Goal: Use online tool/utility: Use online tool/utility

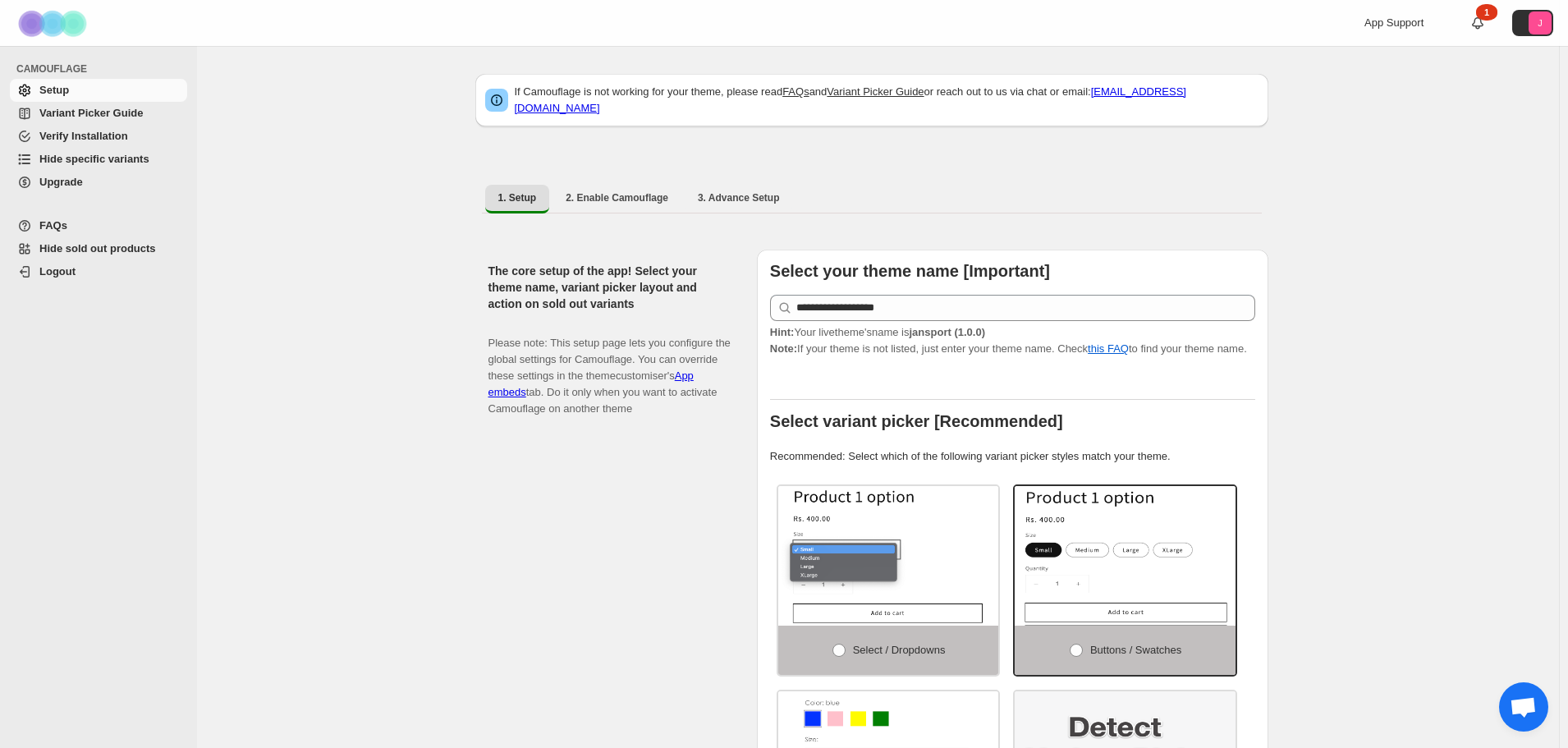
click at [118, 153] on span "Hide specific variants" at bounding box center [94, 158] width 110 height 13
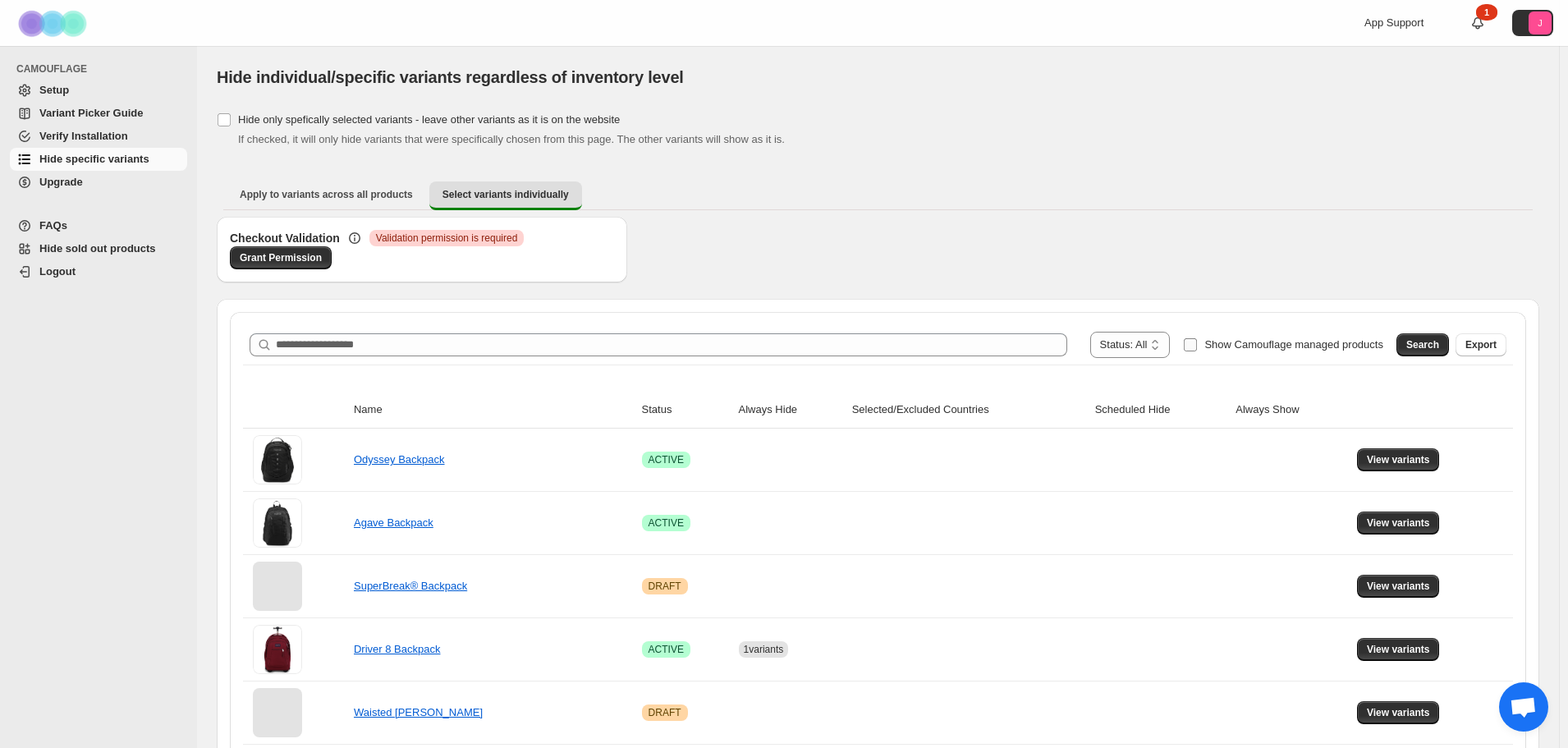
click at [1272, 341] on span "Show Camouflage managed products" at bounding box center [1293, 345] width 179 height 13
click at [1422, 340] on span "Search" at bounding box center [1422, 345] width 33 height 13
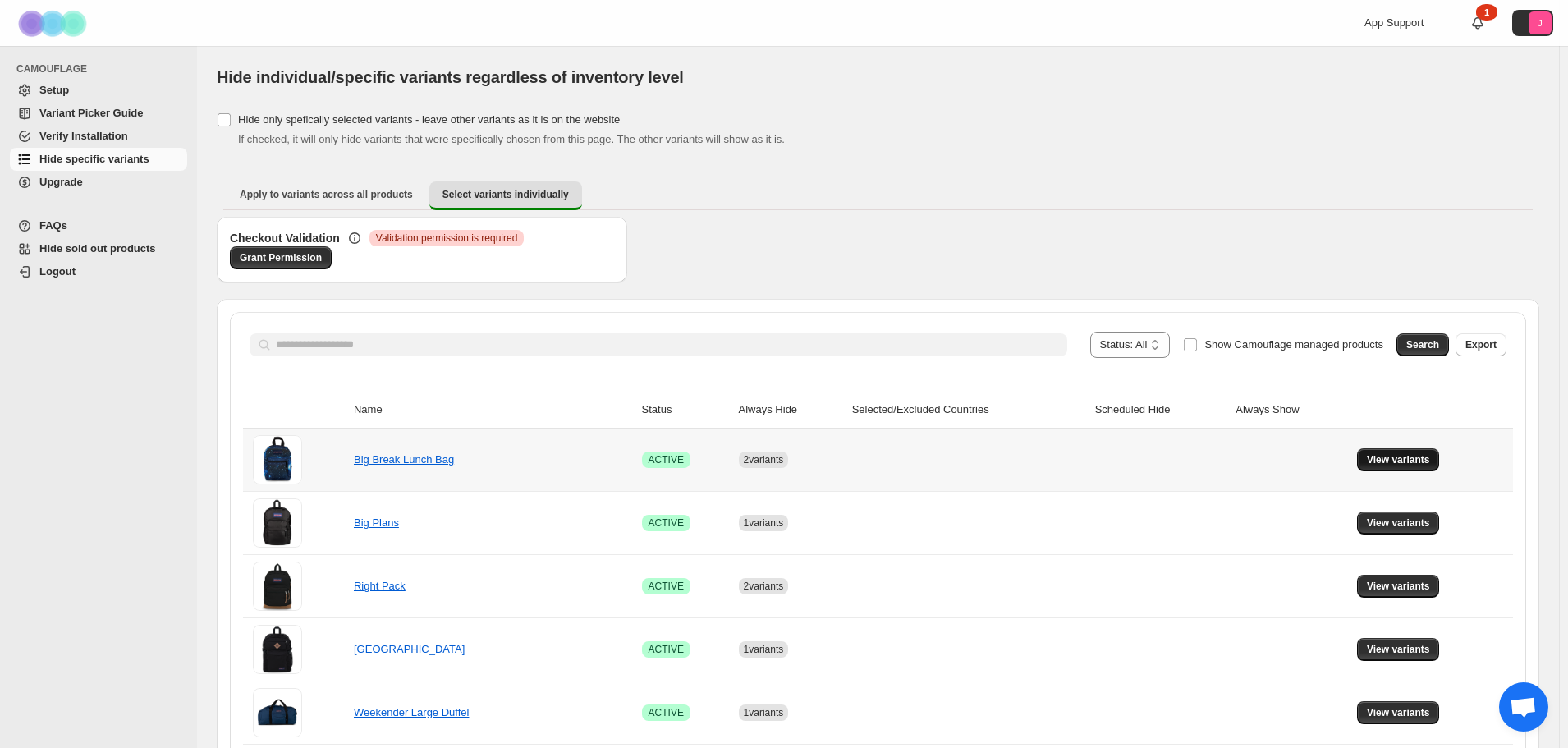
click at [1414, 451] on button "View variants" at bounding box center [1399, 459] width 83 height 23
